Goal: Find specific page/section

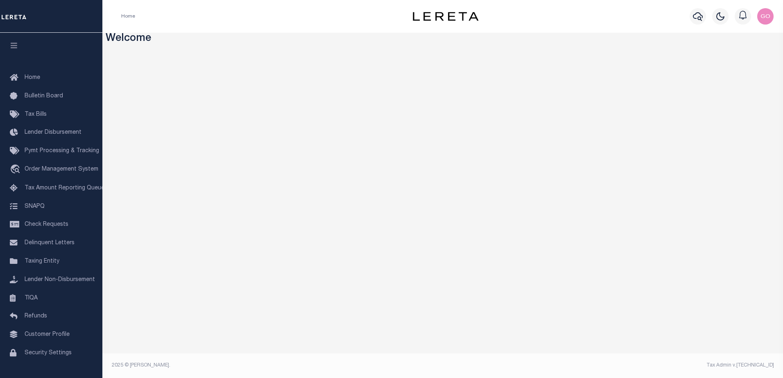
click at [767, 18] on img "button" at bounding box center [765, 16] width 16 height 16
click at [741, 57] on span "Sign out" at bounding box center [733, 58] width 23 height 6
click at [769, 18] on img "button" at bounding box center [765, 16] width 16 height 16
click at [740, 58] on span "Sign out" at bounding box center [733, 58] width 23 height 6
click at [13, 48] on icon "button" at bounding box center [13, 45] width 9 height 7
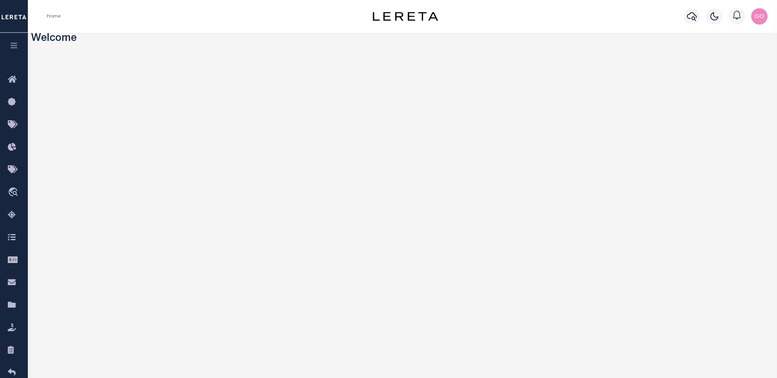
click at [762, 15] on img "button" at bounding box center [759, 16] width 16 height 16
click at [735, 56] on span "Sign out" at bounding box center [727, 58] width 23 height 6
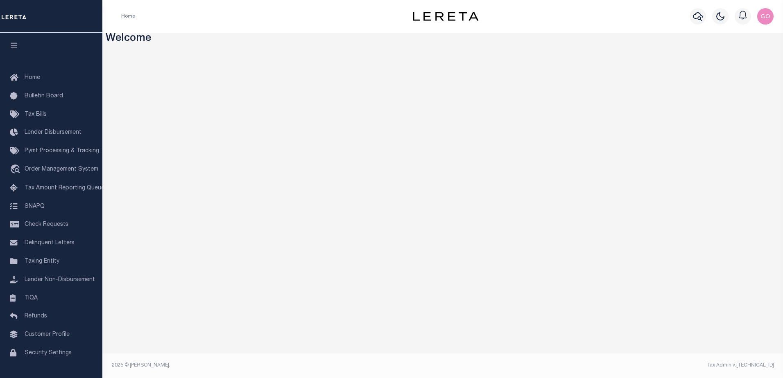
click at [598, 10] on div "Profile Sign out" at bounding box center [639, 16] width 276 height 29
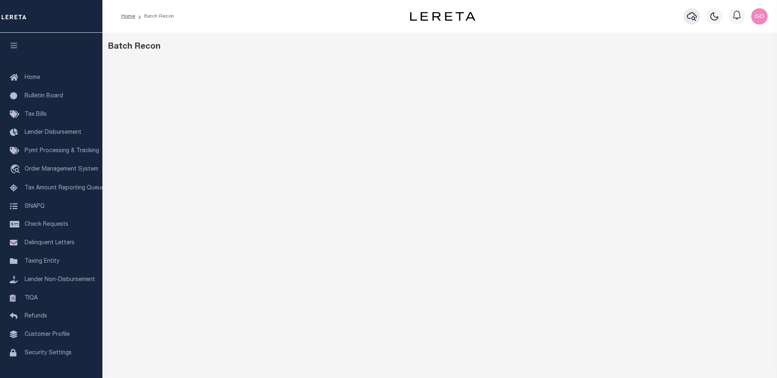
click at [693, 18] on icon "button" at bounding box center [692, 16] width 10 height 10
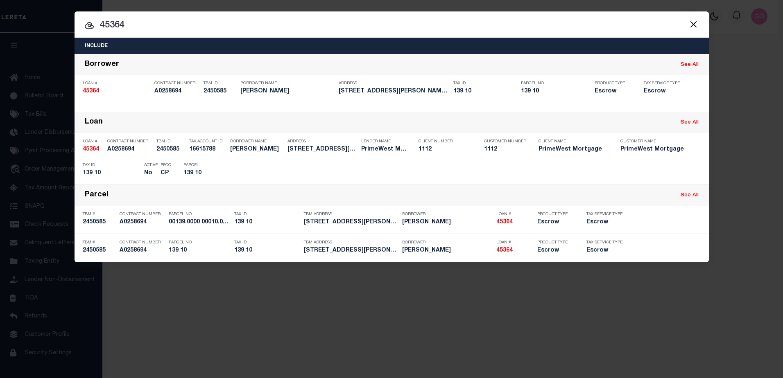
click at [694, 20] on button "Close" at bounding box center [694, 24] width 11 height 11
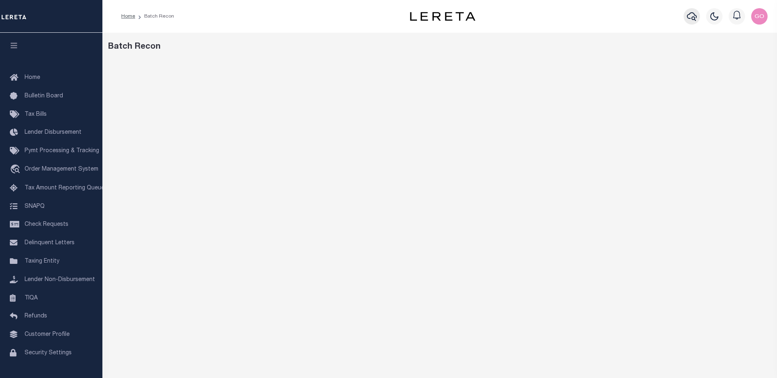
click at [693, 15] on icon "button" at bounding box center [692, 16] width 10 height 10
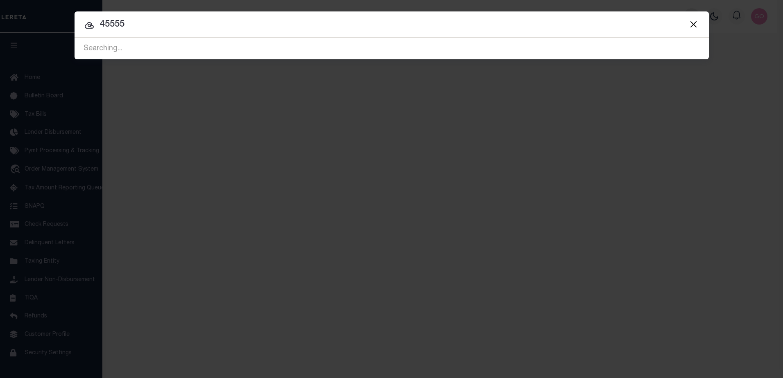
type input "45555"
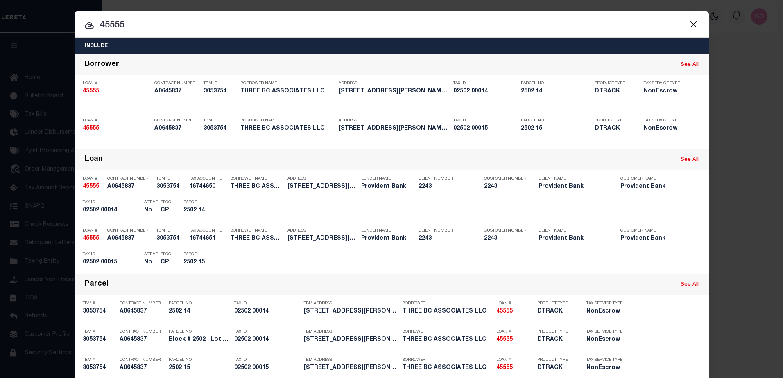
click at [689, 24] on button "Close" at bounding box center [694, 24] width 11 height 11
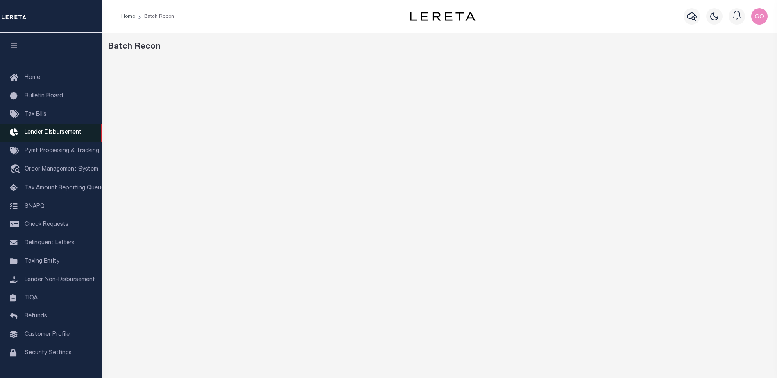
click at [63, 134] on span "Lender Disbursement" at bounding box center [53, 133] width 57 height 6
